Goal: Navigation & Orientation: Find specific page/section

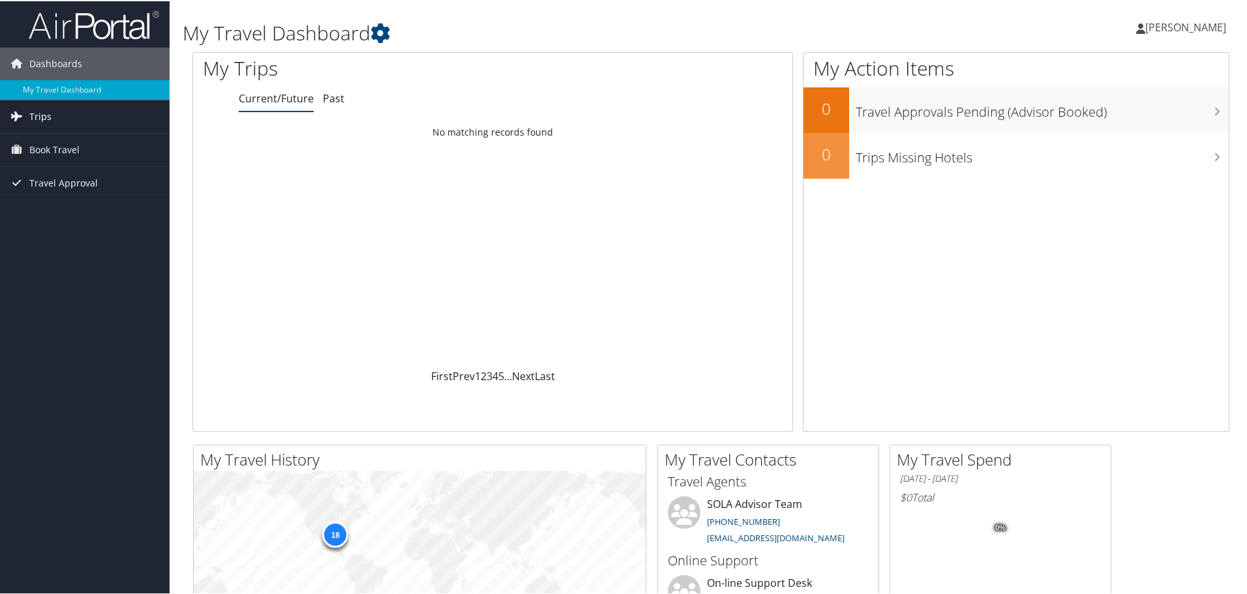
click at [37, 115] on span "Trips" at bounding box center [40, 115] width 22 height 33
click at [55, 147] on link "Current/Future Trips" at bounding box center [85, 142] width 170 height 20
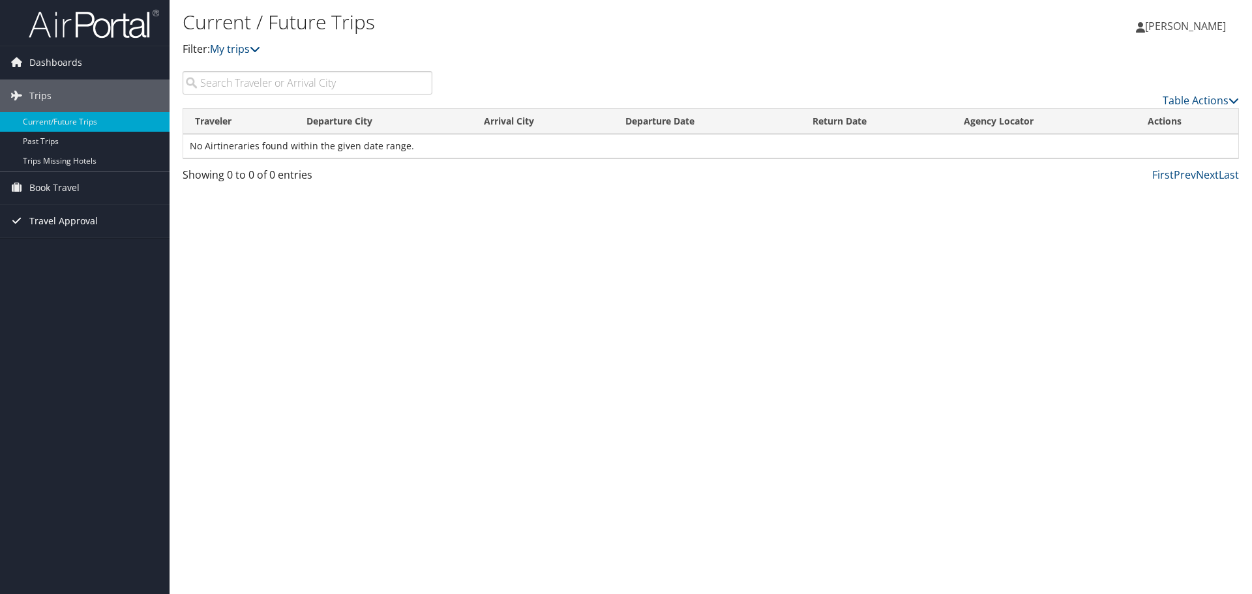
click at [55, 218] on span "Travel Approval" at bounding box center [63, 221] width 68 height 33
click at [72, 268] on link "Approved Trips" at bounding box center [85, 267] width 170 height 20
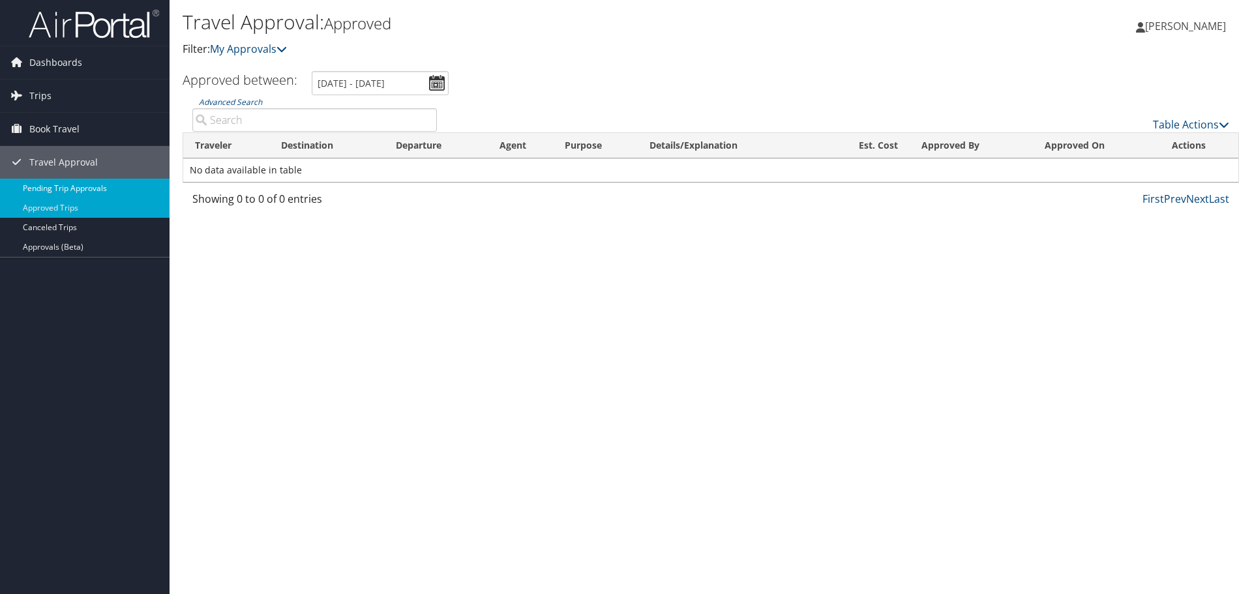
click at [44, 188] on link "Pending Trip Approvals" at bounding box center [85, 189] width 170 height 20
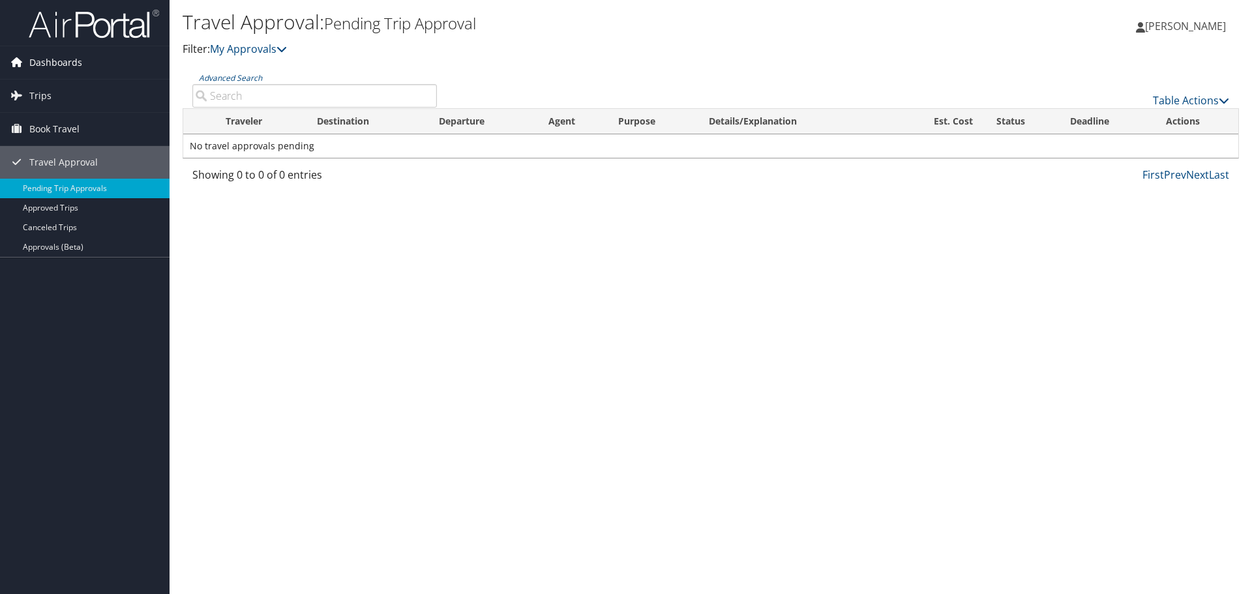
click at [50, 58] on span "Dashboards" at bounding box center [55, 62] width 53 height 33
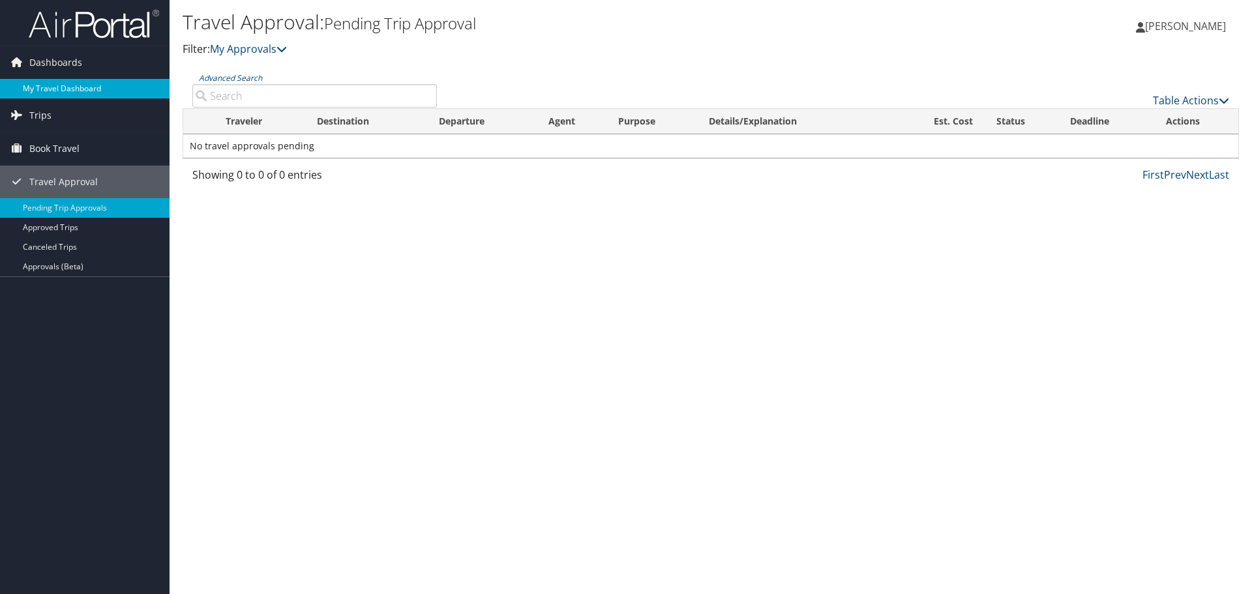
click at [50, 93] on link "My Travel Dashboard" at bounding box center [85, 89] width 170 height 20
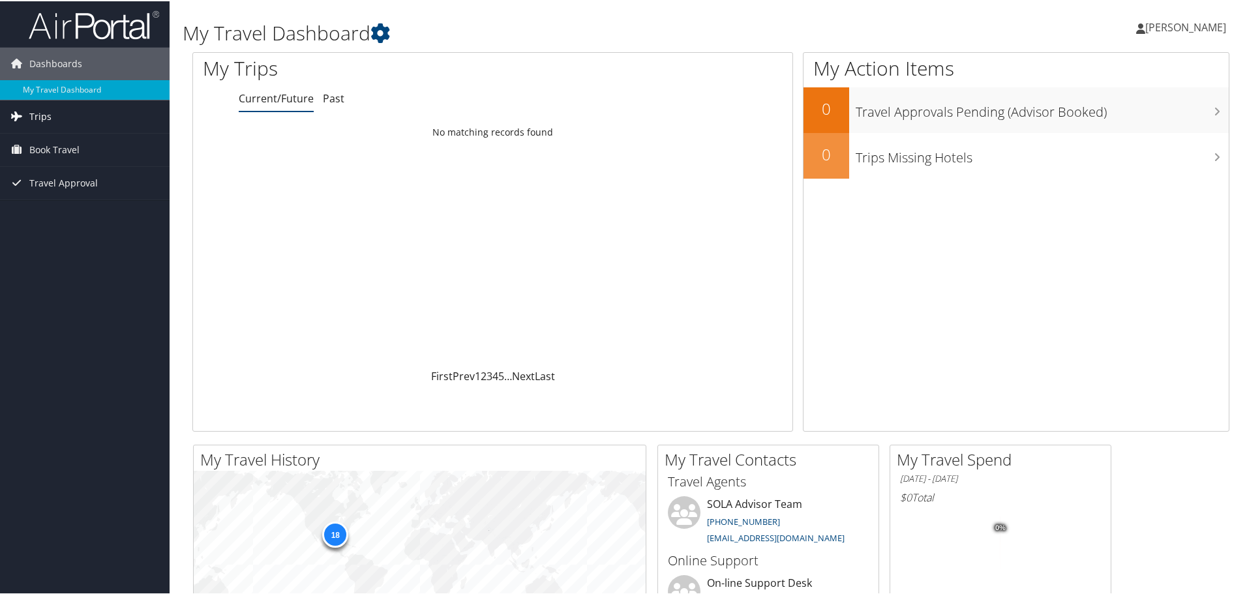
click at [67, 111] on link "Trips" at bounding box center [85, 115] width 170 height 33
click at [50, 209] on span "Book Travel" at bounding box center [54, 207] width 50 height 33
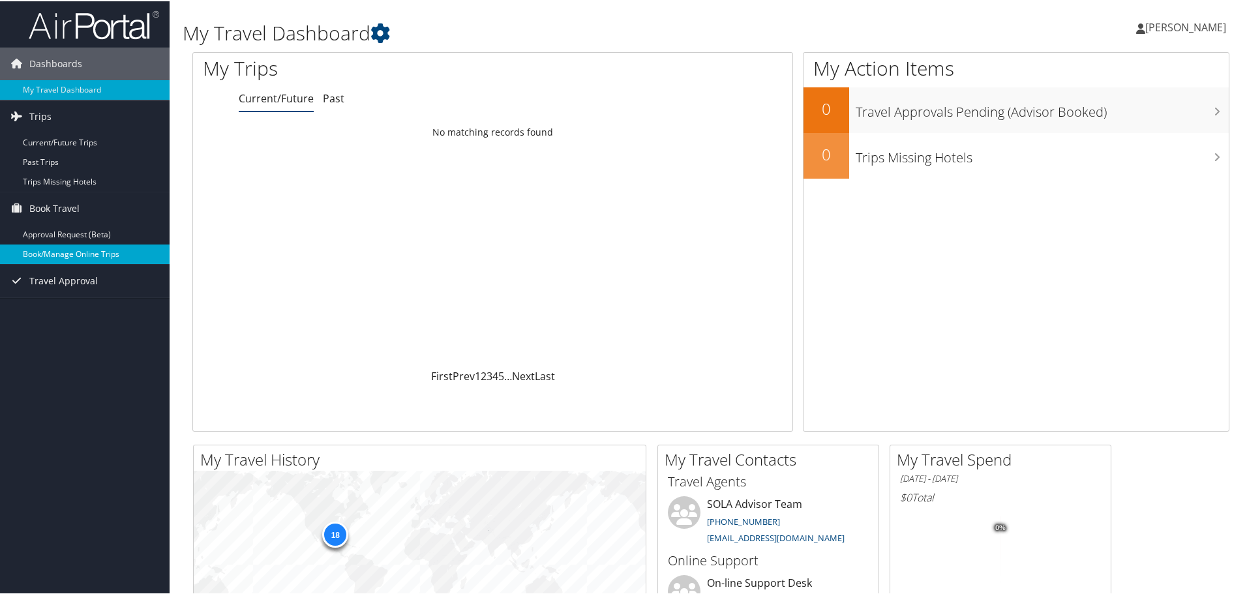
click at [56, 254] on link "Book/Manage Online Trips" at bounding box center [85, 253] width 170 height 20
